Goal: Information Seeking & Learning: Learn about a topic

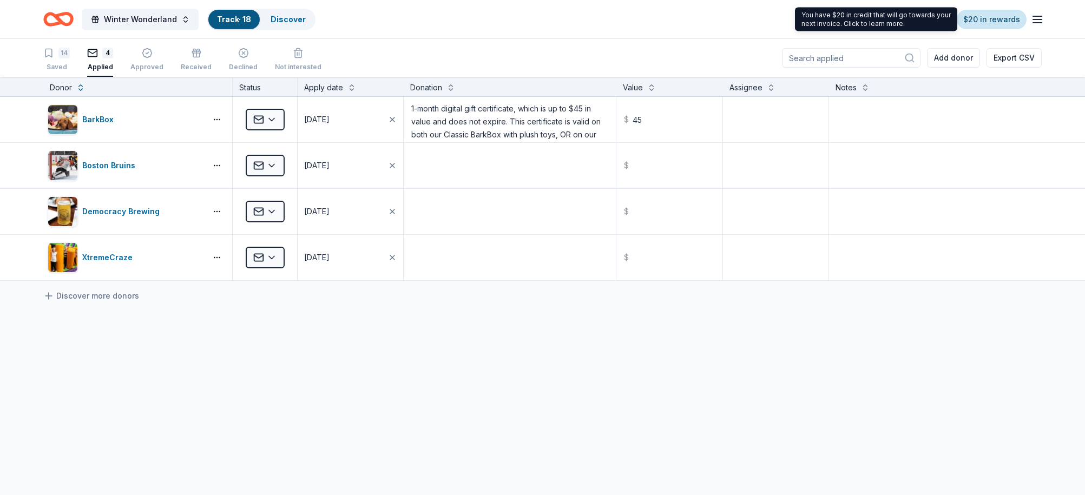
click at [994, 21] on link "$20 in rewards" at bounding box center [992, 19] width 70 height 19
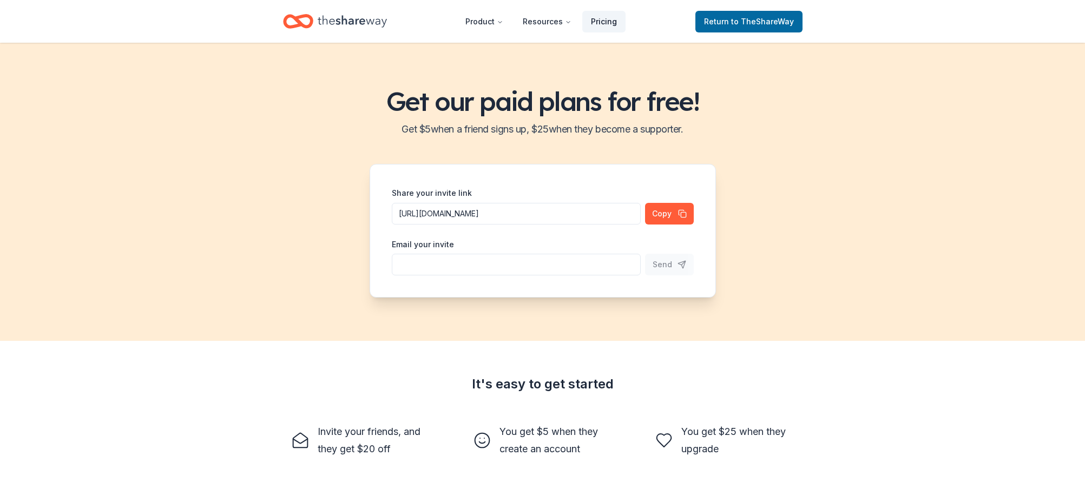
click at [605, 23] on link "Pricing" at bounding box center [603, 22] width 43 height 22
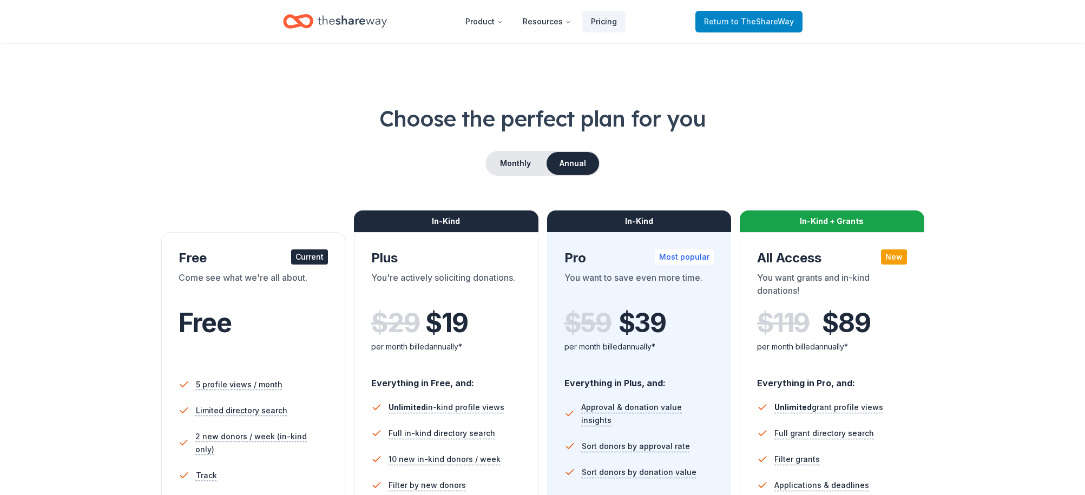
click at [764, 22] on span "to TheShareWay" at bounding box center [762, 21] width 63 height 9
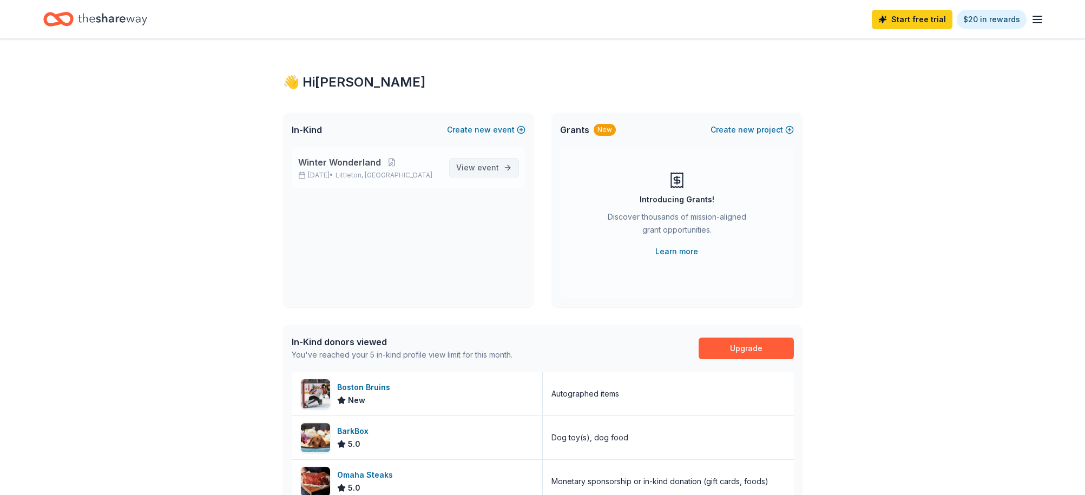
click at [473, 166] on span "View event" at bounding box center [477, 167] width 43 height 13
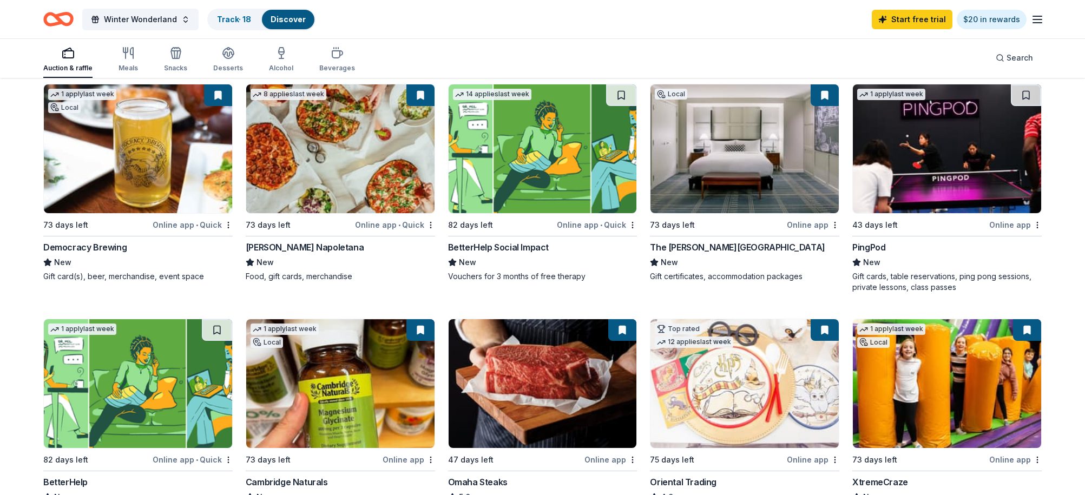
scroll to position [117, 0]
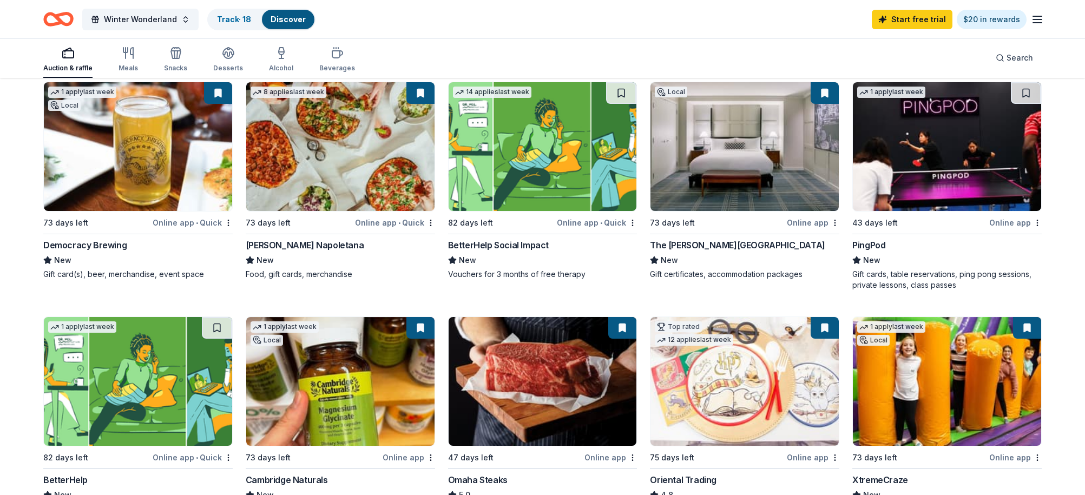
click at [738, 177] on img at bounding box center [744, 146] width 188 height 129
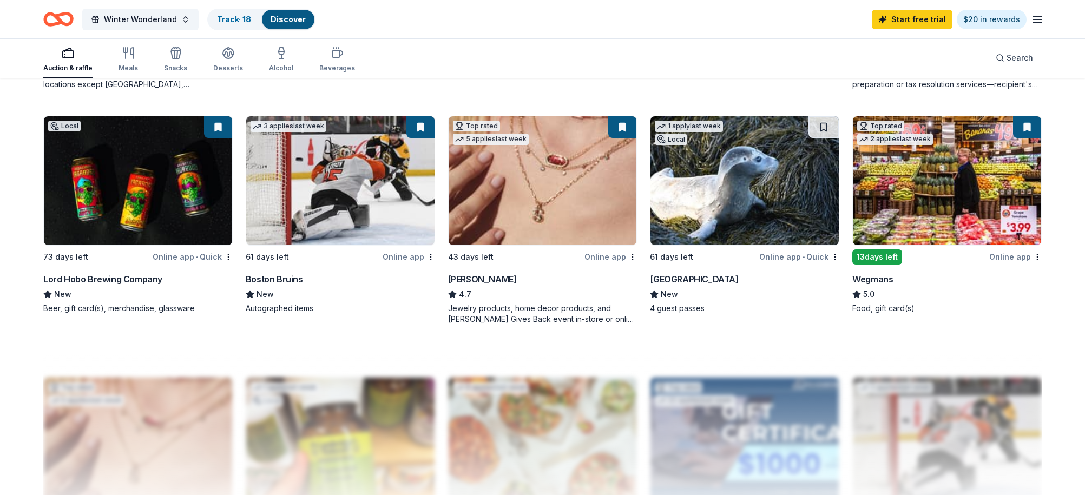
scroll to position [800, 0]
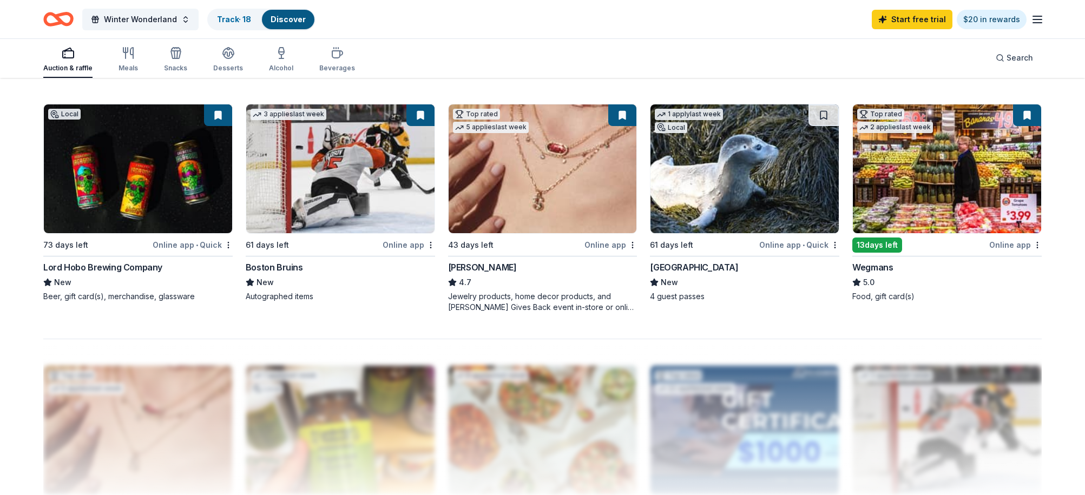
click at [746, 173] on img at bounding box center [744, 168] width 188 height 129
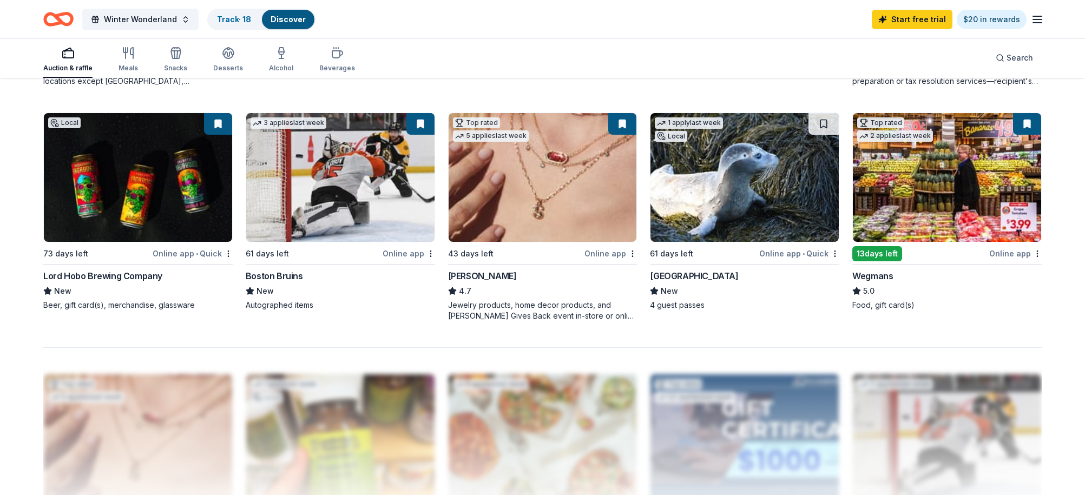
scroll to position [501, 0]
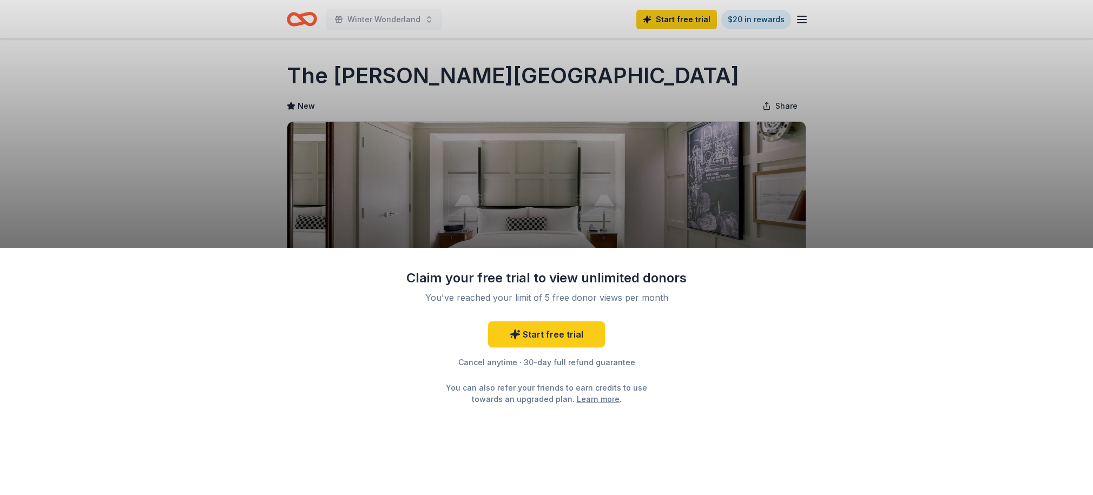
click at [980, 157] on div "Claim your free trial to view unlimited donors You've reached your limit of 5 f…" at bounding box center [546, 247] width 1093 height 495
